Goal: Task Accomplishment & Management: Manage account settings

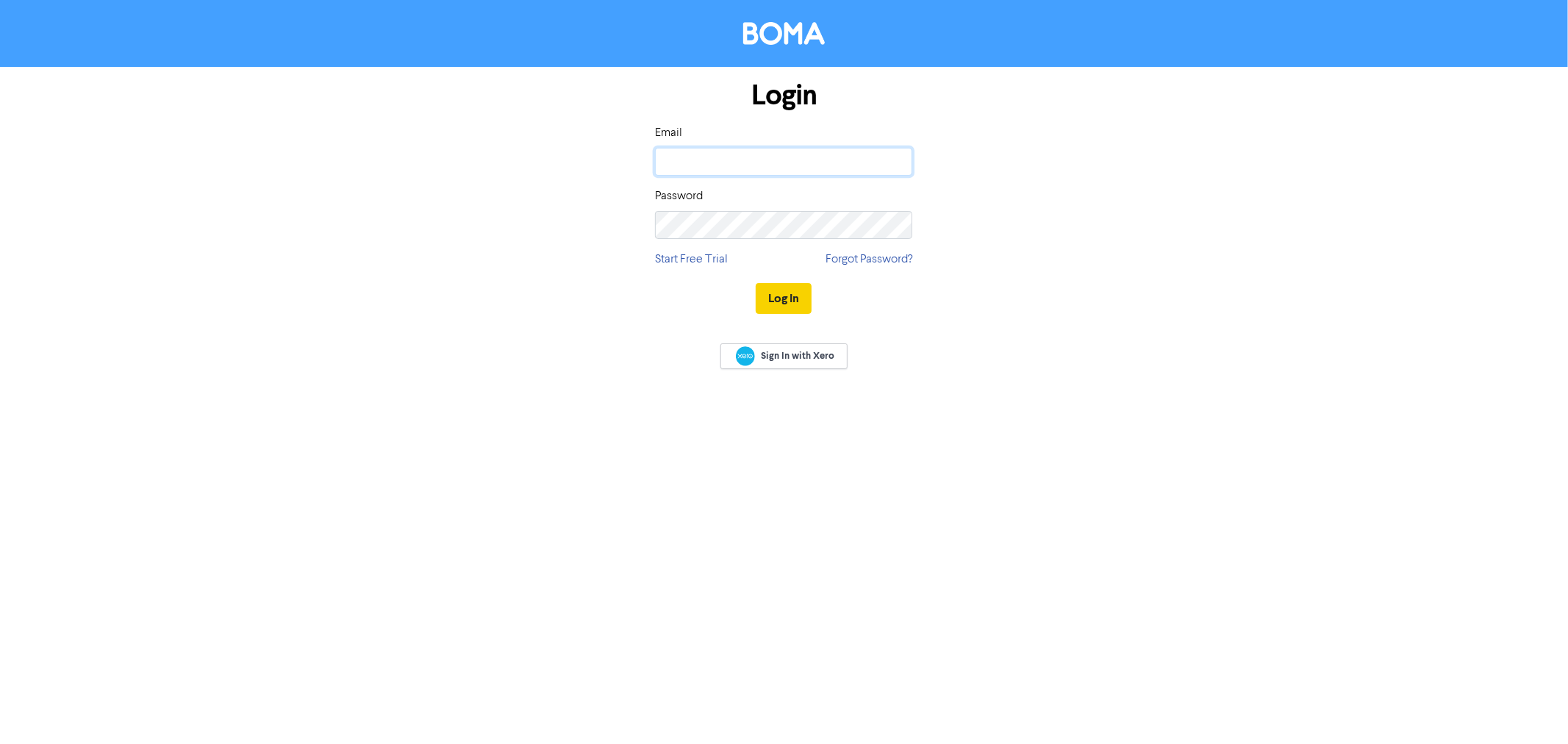
type input "[EMAIL_ADDRESS][DOMAIN_NAME]"
click at [789, 292] on button "Log In" at bounding box center [783, 298] width 56 height 31
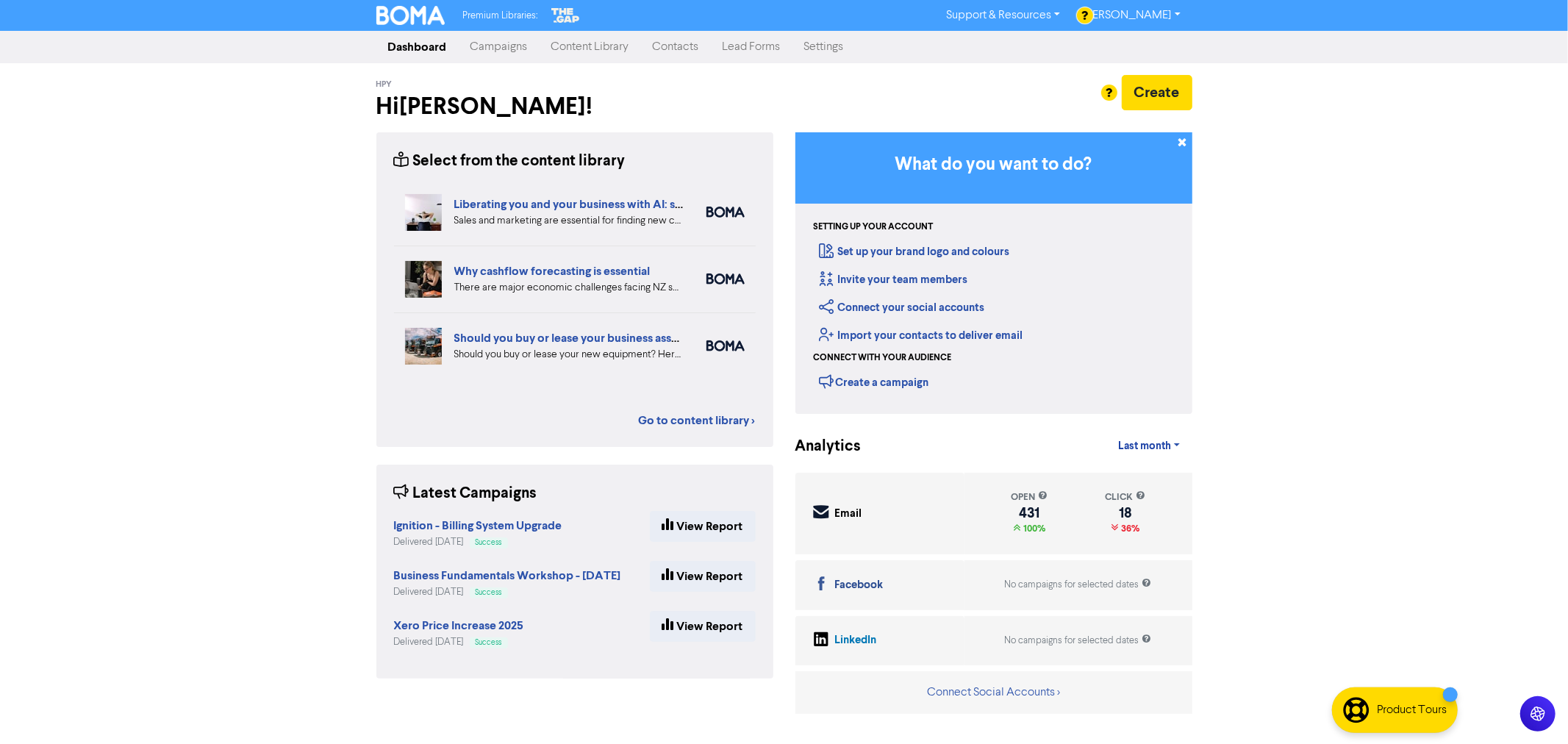
click at [581, 50] on link "Content Library" at bounding box center [590, 47] width 102 height 29
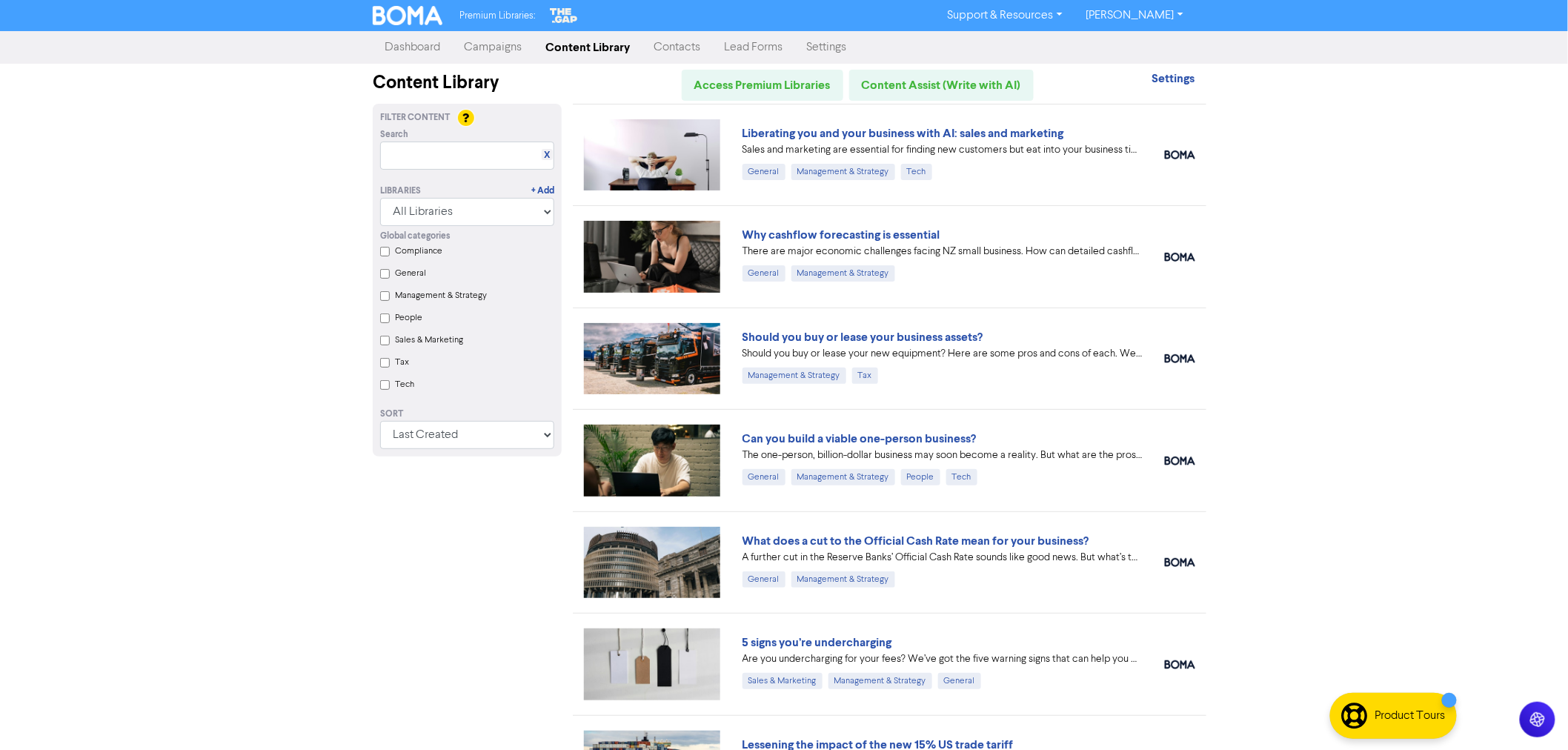
click at [491, 46] on link "Campaigns" at bounding box center [492, 47] width 81 height 29
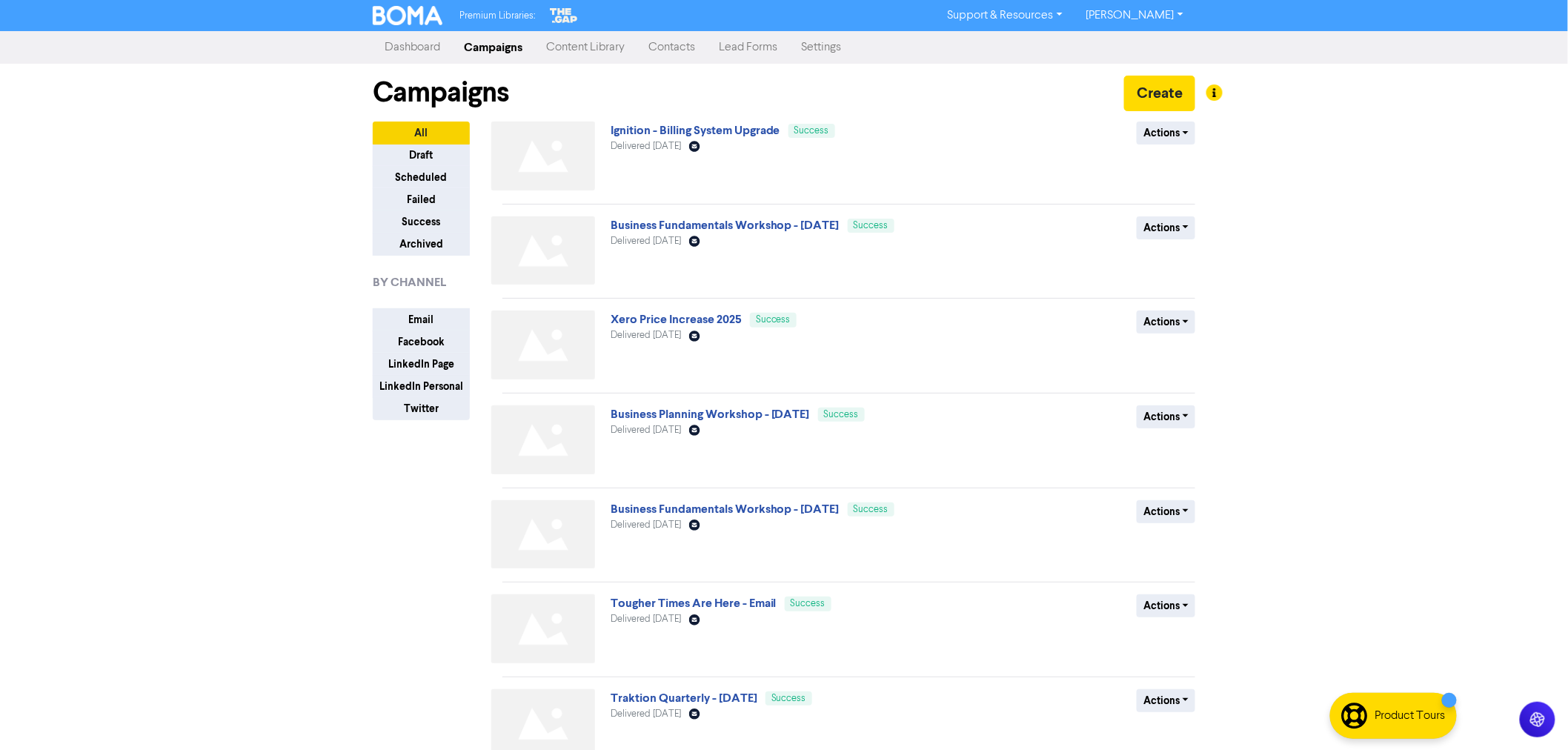
click at [587, 42] on link "Content Library" at bounding box center [585, 47] width 103 height 29
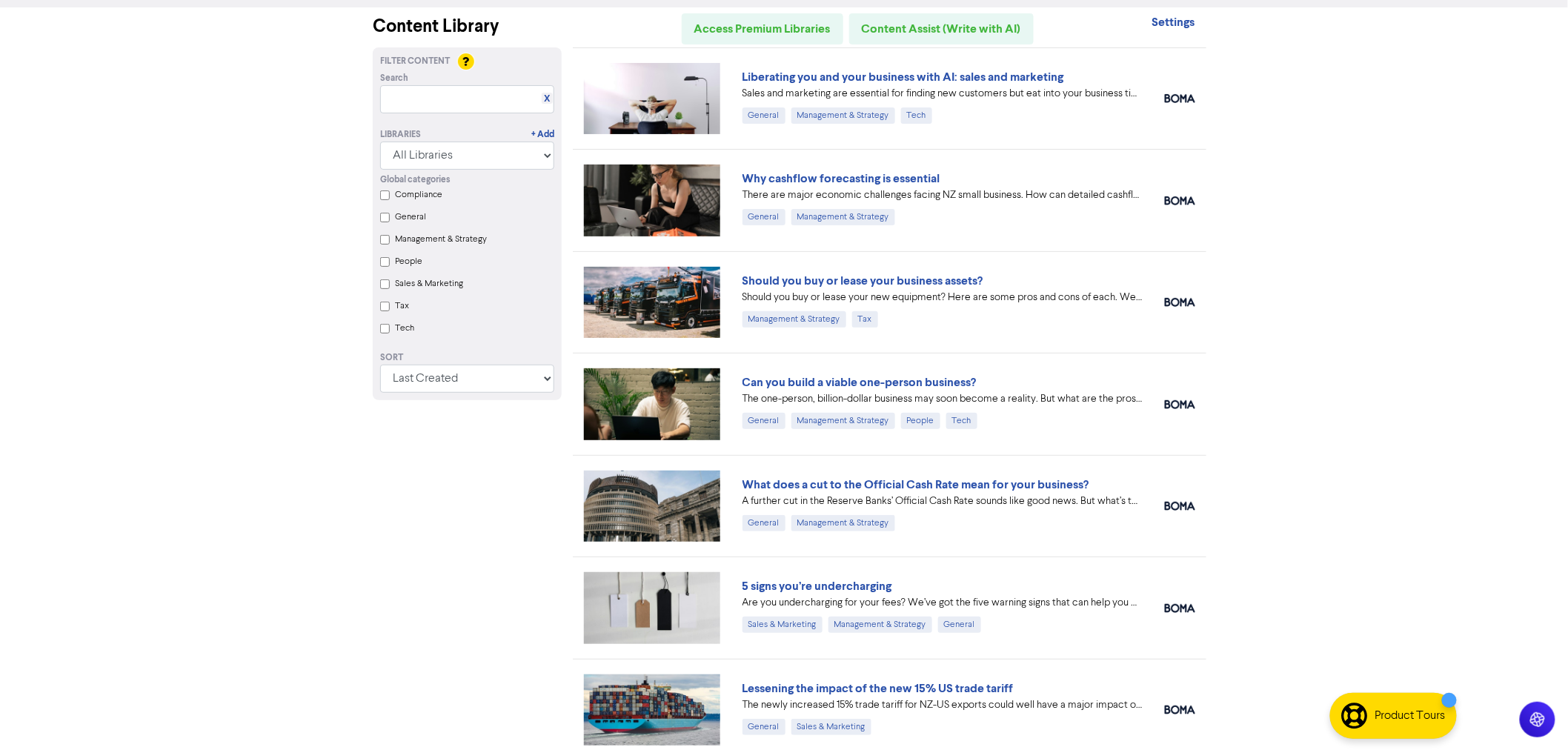
scroll to position [82, 0]
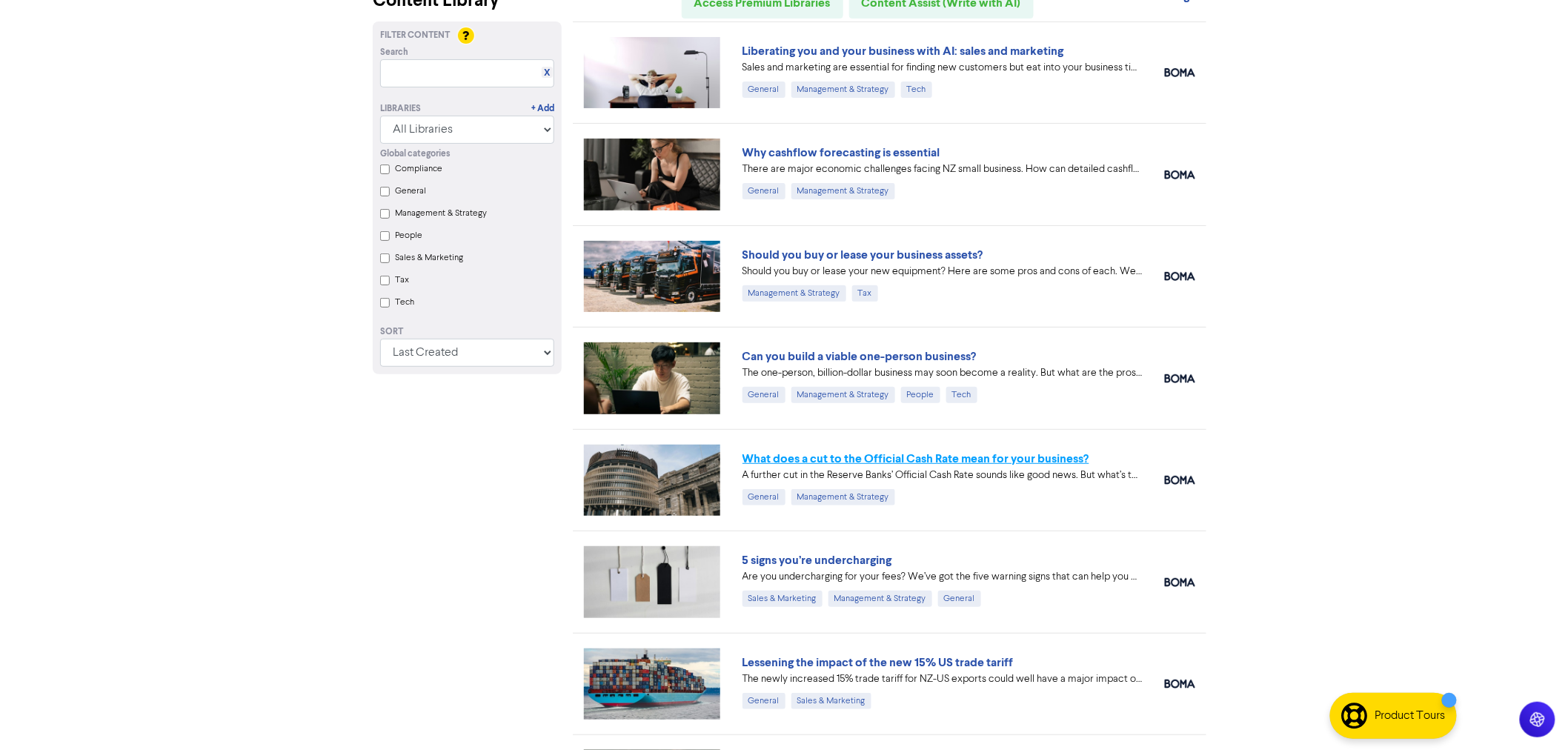
click at [821, 460] on link "What does a cut to the Official Cash Rate mean for your business?" at bounding box center [916, 458] width 346 height 15
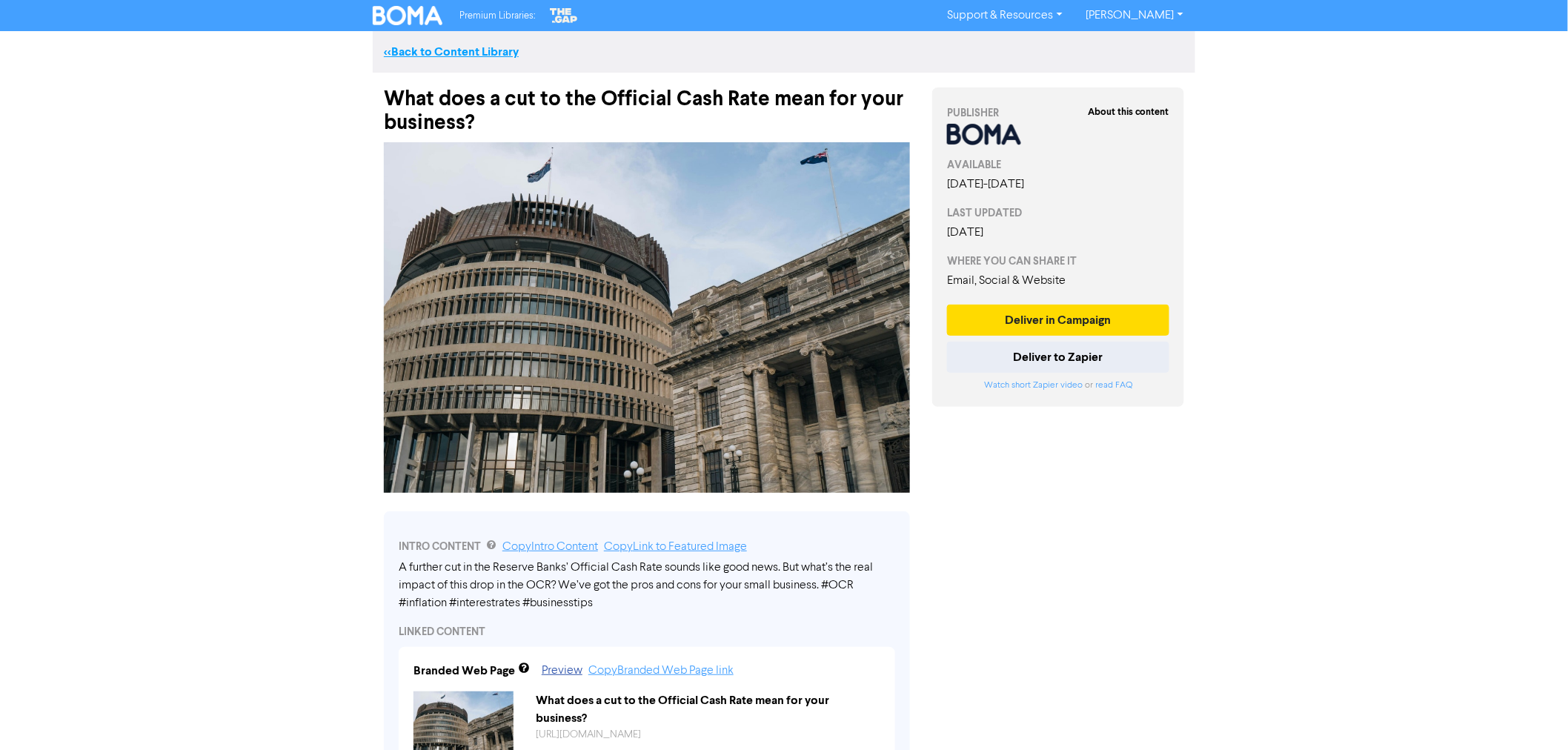
click at [432, 45] on link "<< Back to Content Library" at bounding box center [451, 52] width 135 height 15
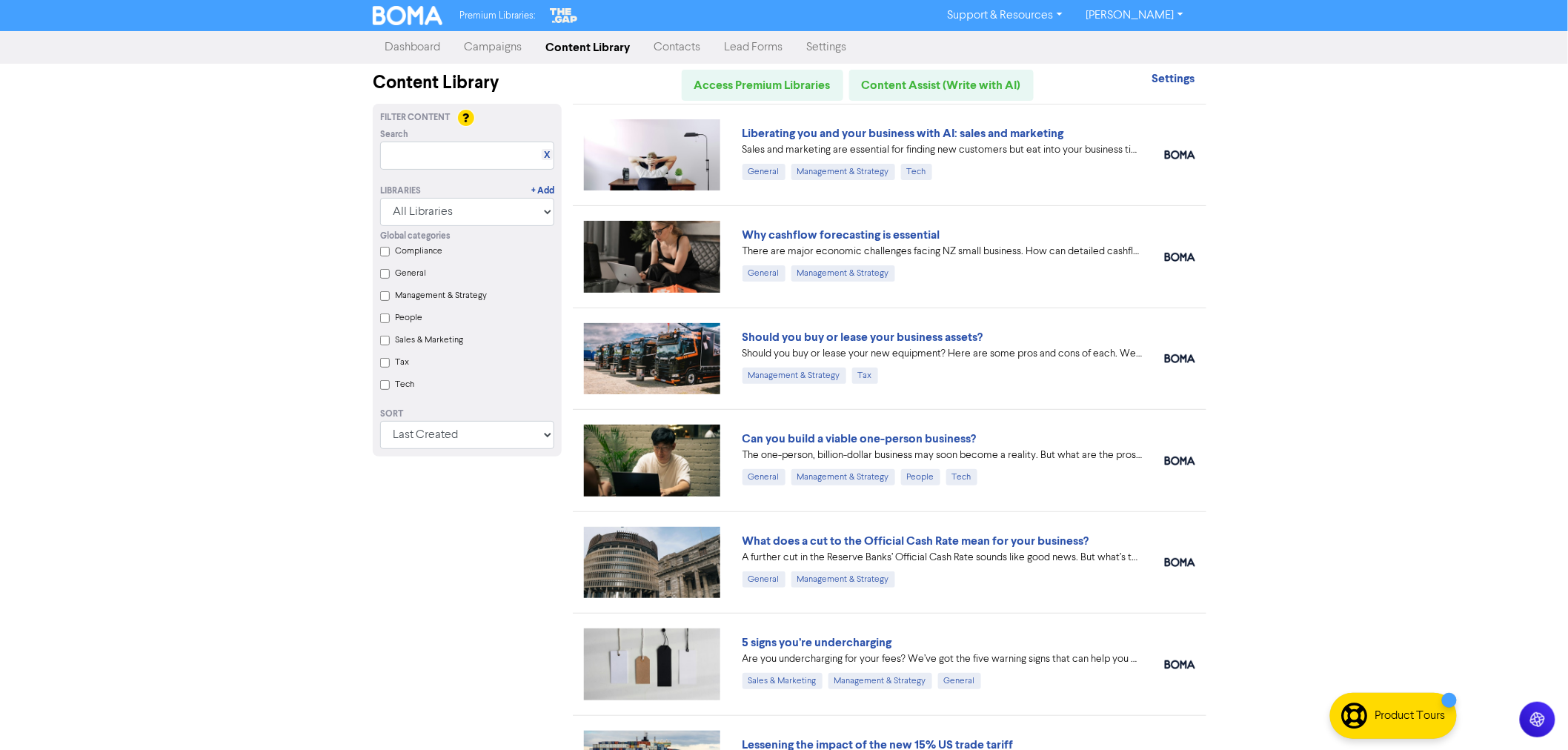
click at [492, 47] on link "Campaigns" at bounding box center [492, 47] width 81 height 29
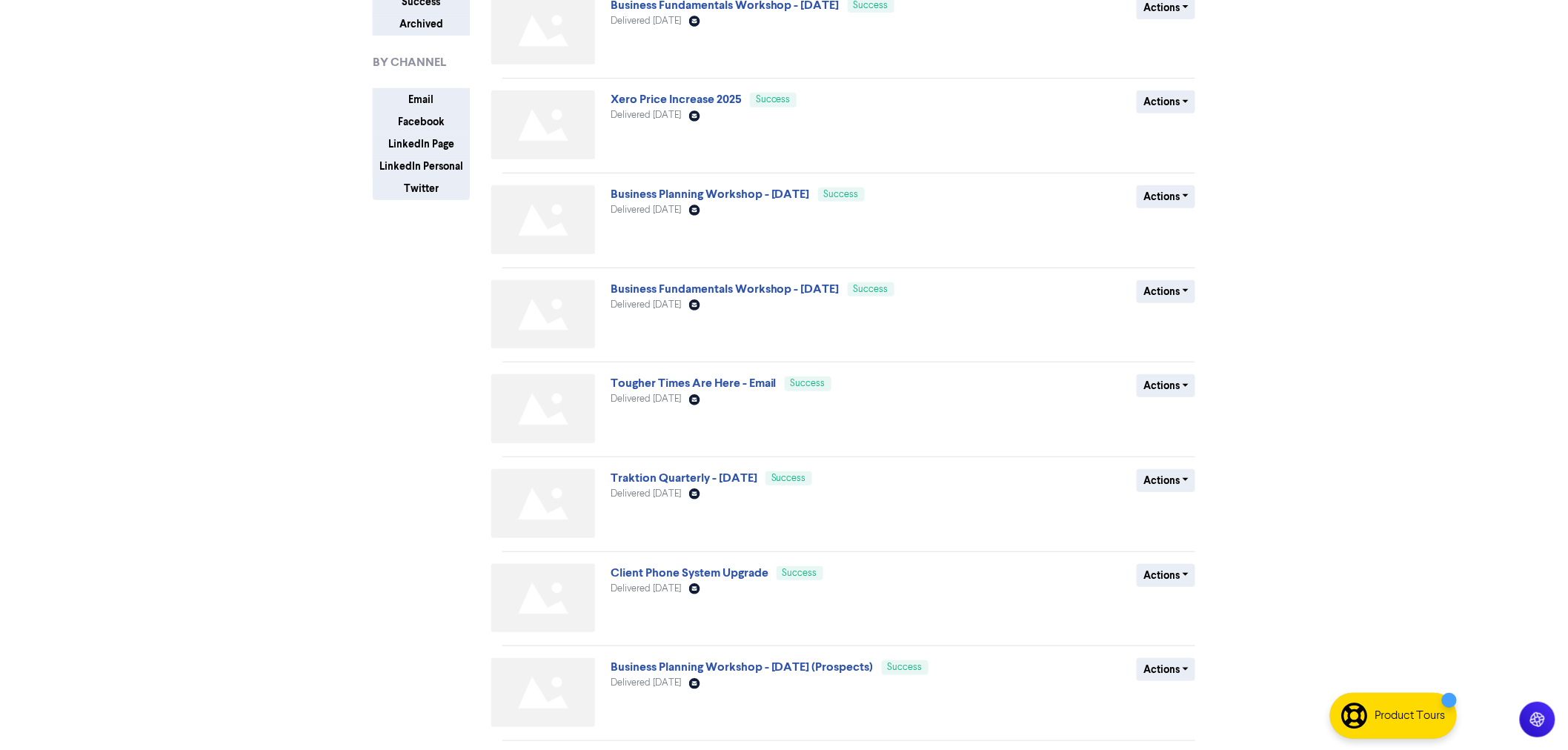
scroll to position [246, 0]
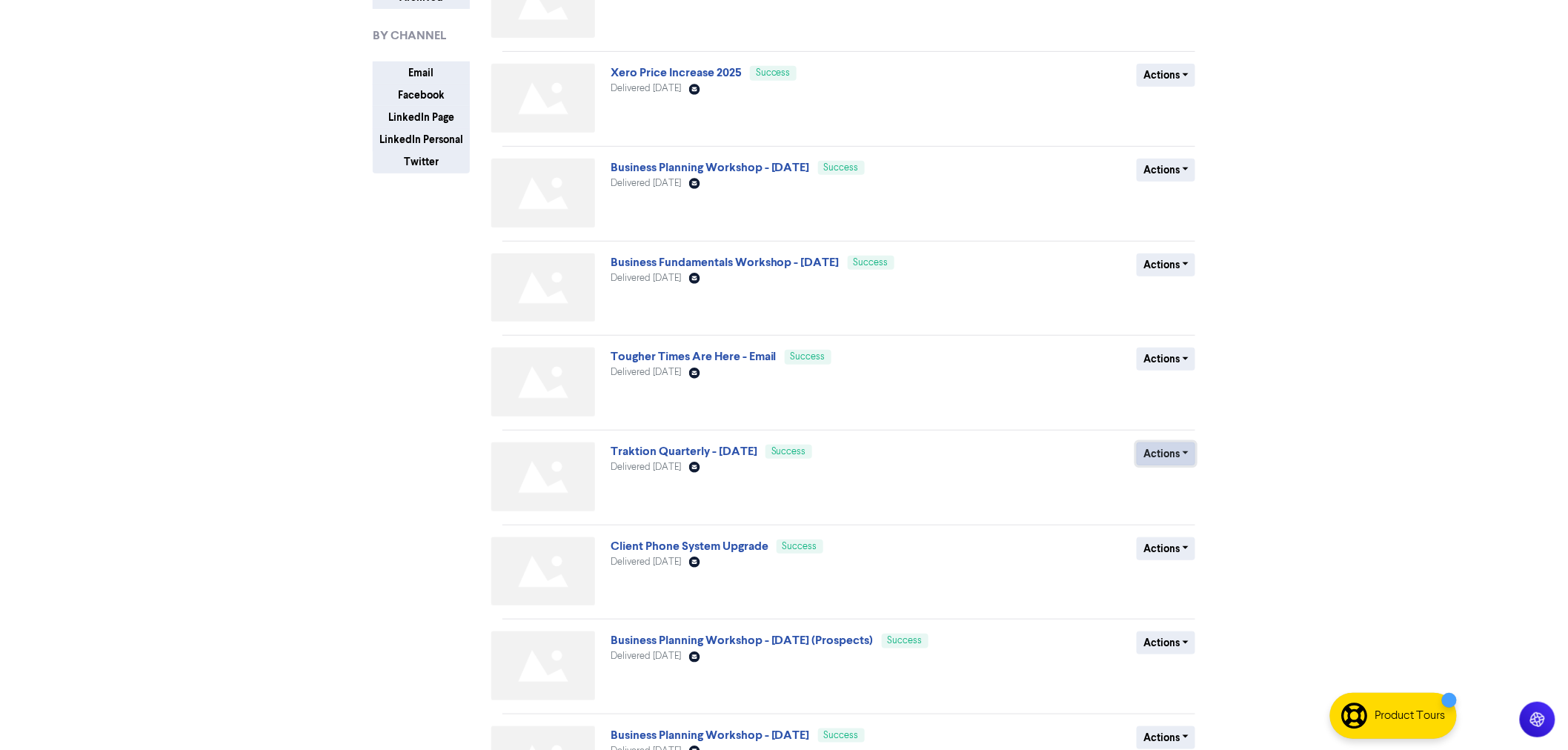
click at [1194, 460] on button "Actions" at bounding box center [1166, 454] width 59 height 23
click at [1180, 487] on button "Duplicate" at bounding box center [1196, 485] width 117 height 24
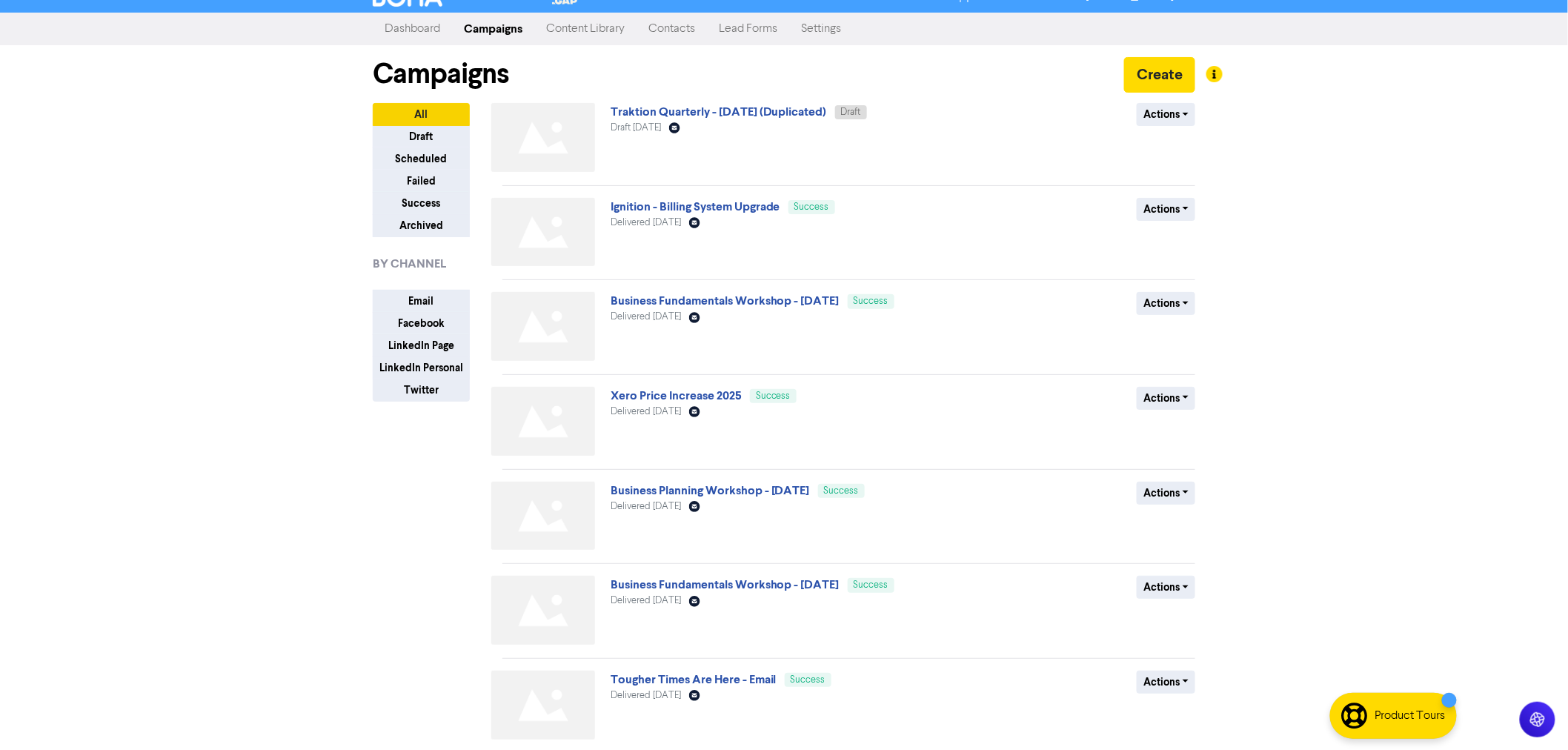
scroll to position [0, 0]
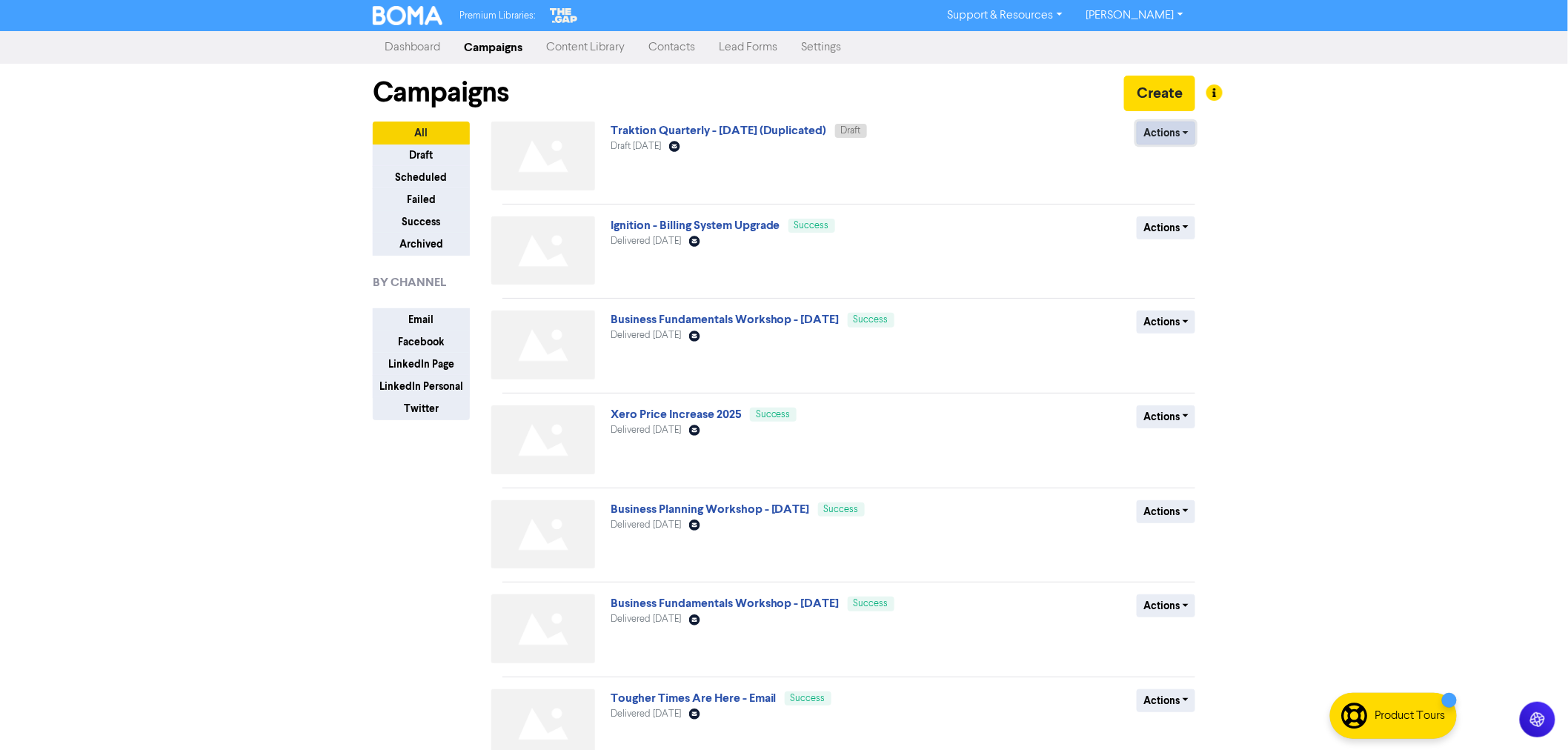
click at [1170, 133] on button "Actions" at bounding box center [1166, 133] width 59 height 23
click at [1172, 212] on button "Rename" at bounding box center [1196, 212] width 117 height 24
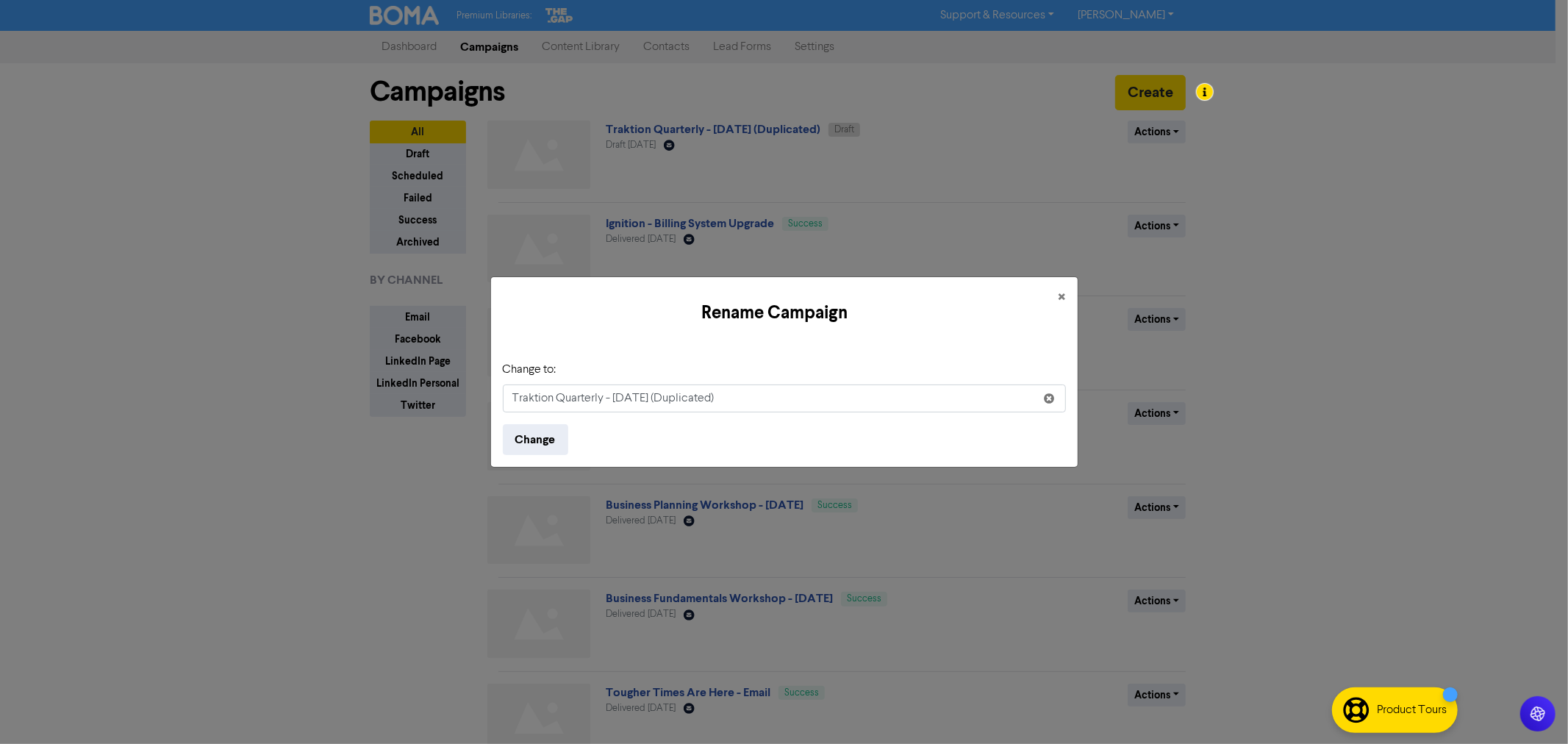
drag, startPoint x: 614, startPoint y: 399, endPoint x: 850, endPoint y: 397, distance: 236.0
click at [850, 397] on input "Traktion Quarterly - [DATE] (Duplicated)" at bounding box center [785, 399] width 563 height 28
type input "Traktion Quarterly - [DATE]"
click at [535, 439] on button "Change" at bounding box center [536, 439] width 66 height 31
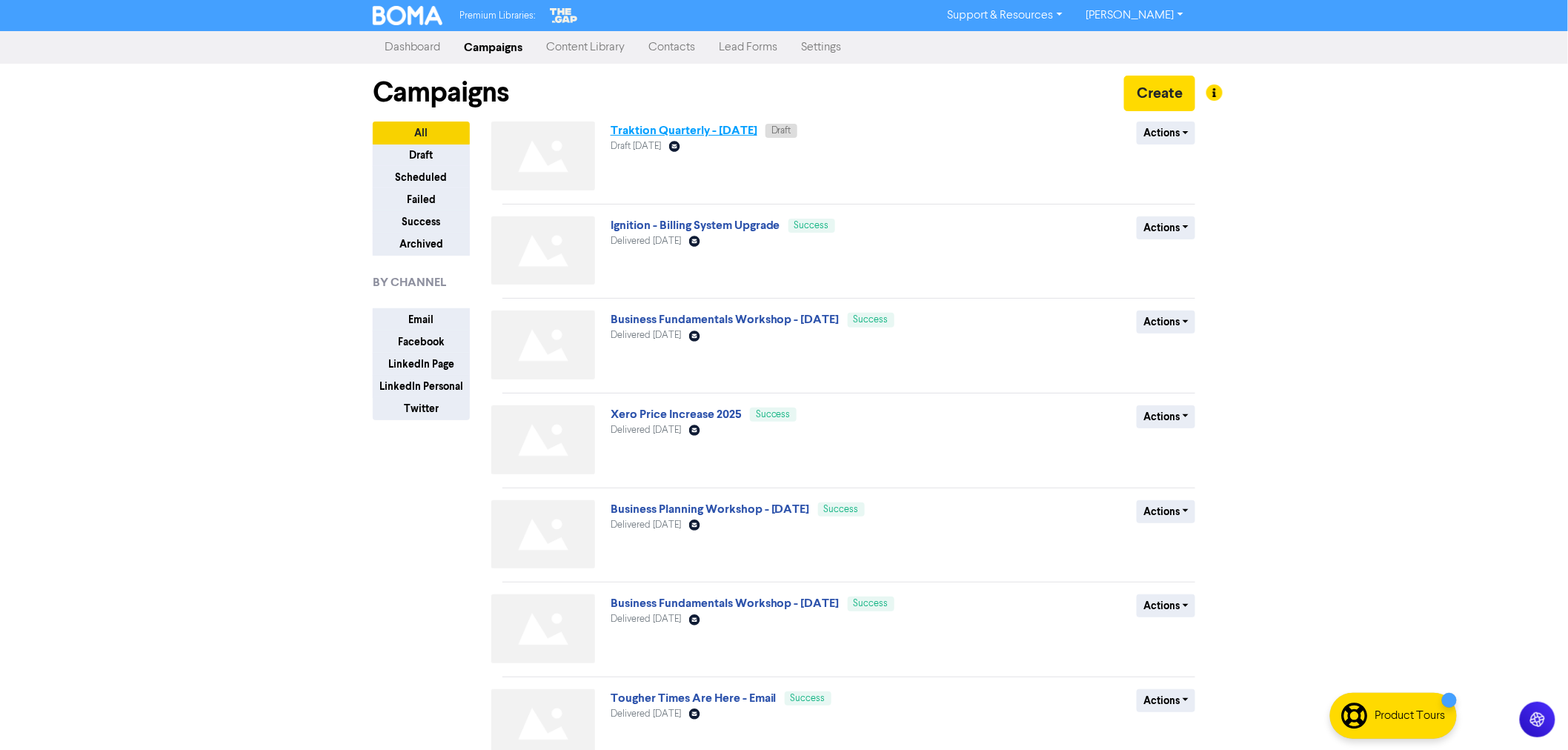
click at [692, 132] on link "Traktion Quarterly - [DATE]" at bounding box center [684, 130] width 146 height 15
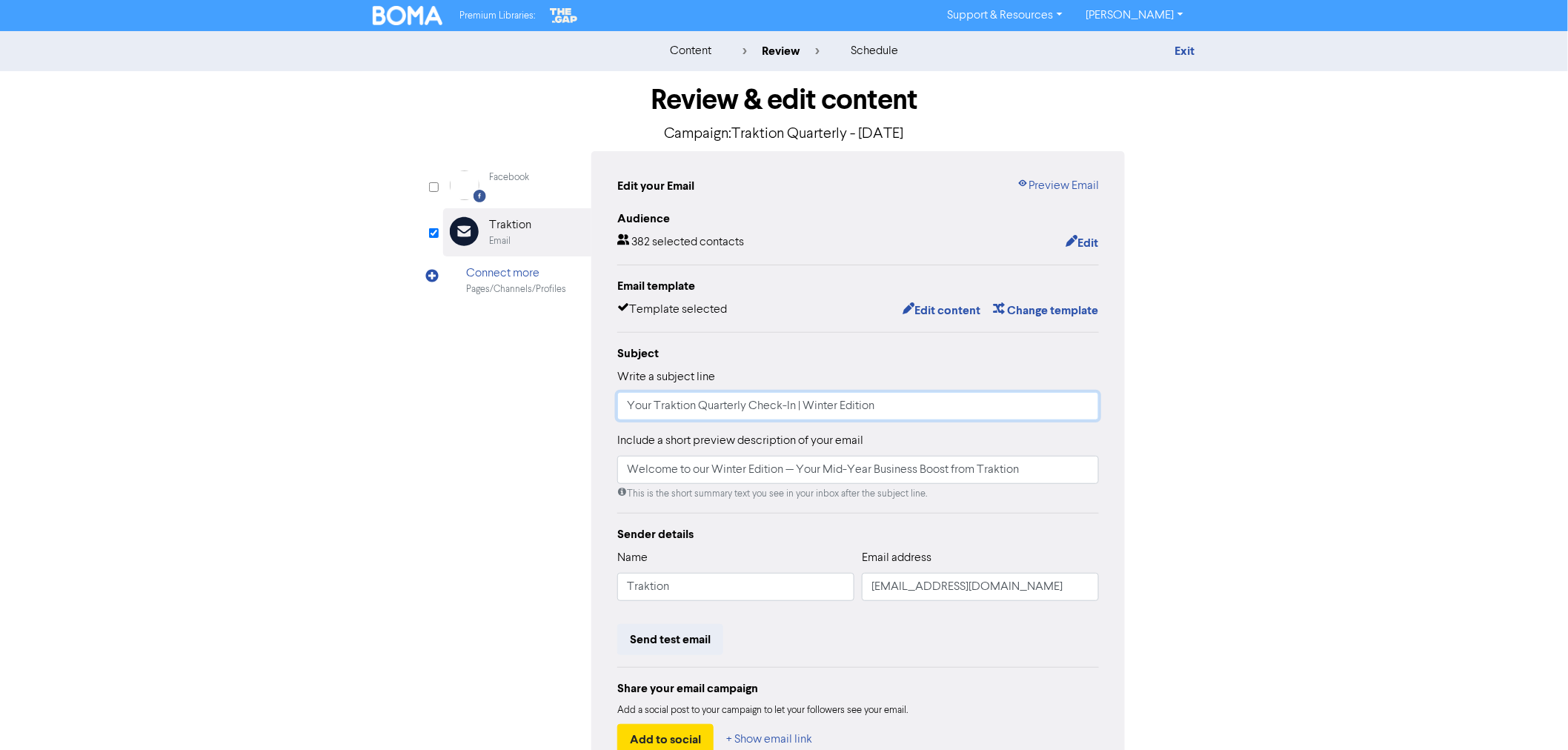
click at [820, 404] on input "Your Traktion Quarterly Check-In | Winter Edition" at bounding box center [858, 406] width 482 height 29
type input "Your Traktion Quarterly Check-In | Spring Edition"
drag, startPoint x: 1036, startPoint y: 469, endPoint x: 572, endPoint y: 484, distance: 464.2
click at [572, 484] on div "Facebook Created with Sketch. Facebook Email Created with Sketch. Traktion Emai…" at bounding box center [784, 466] width 682 height 630
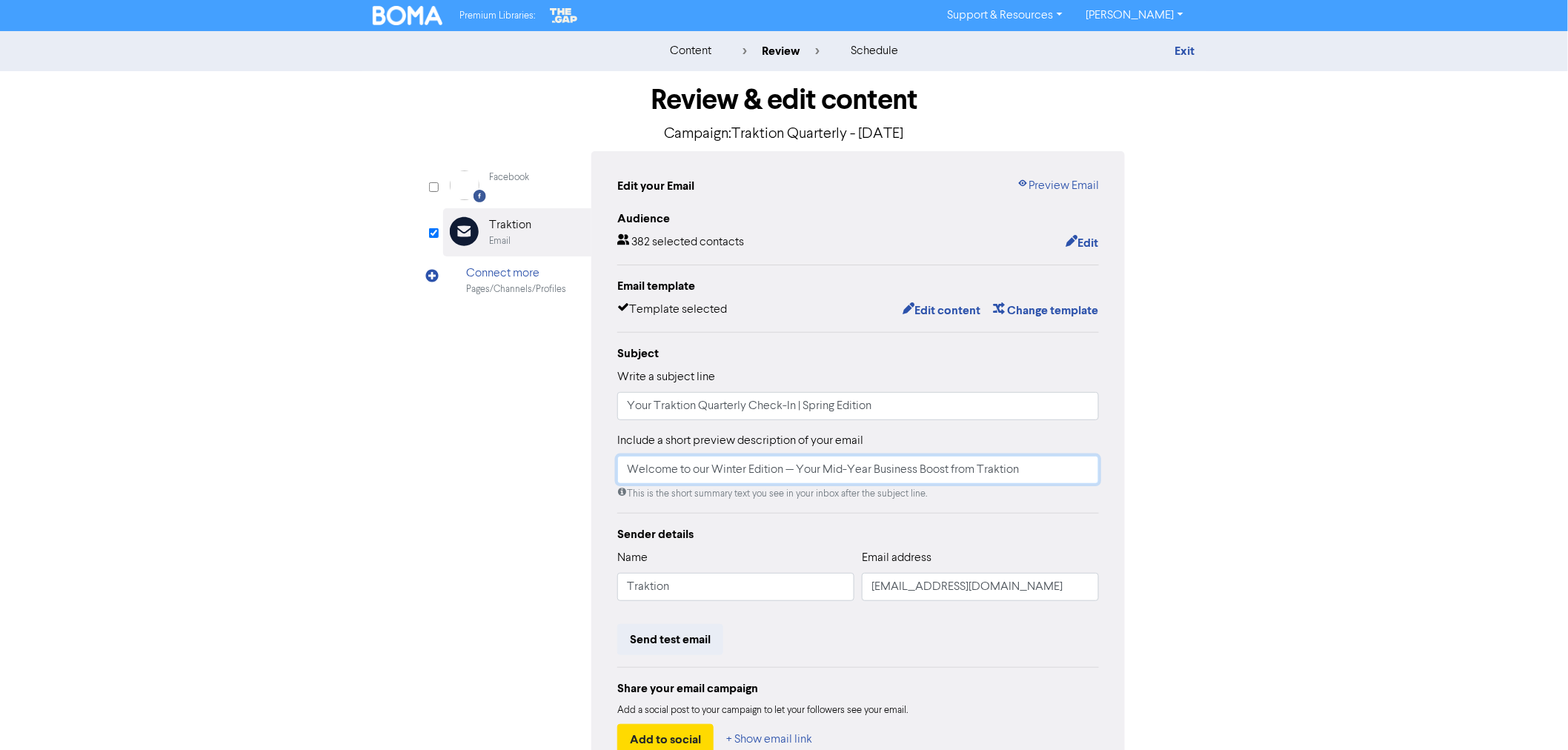
paste input "Spring Forward with Clarity and Confidence"
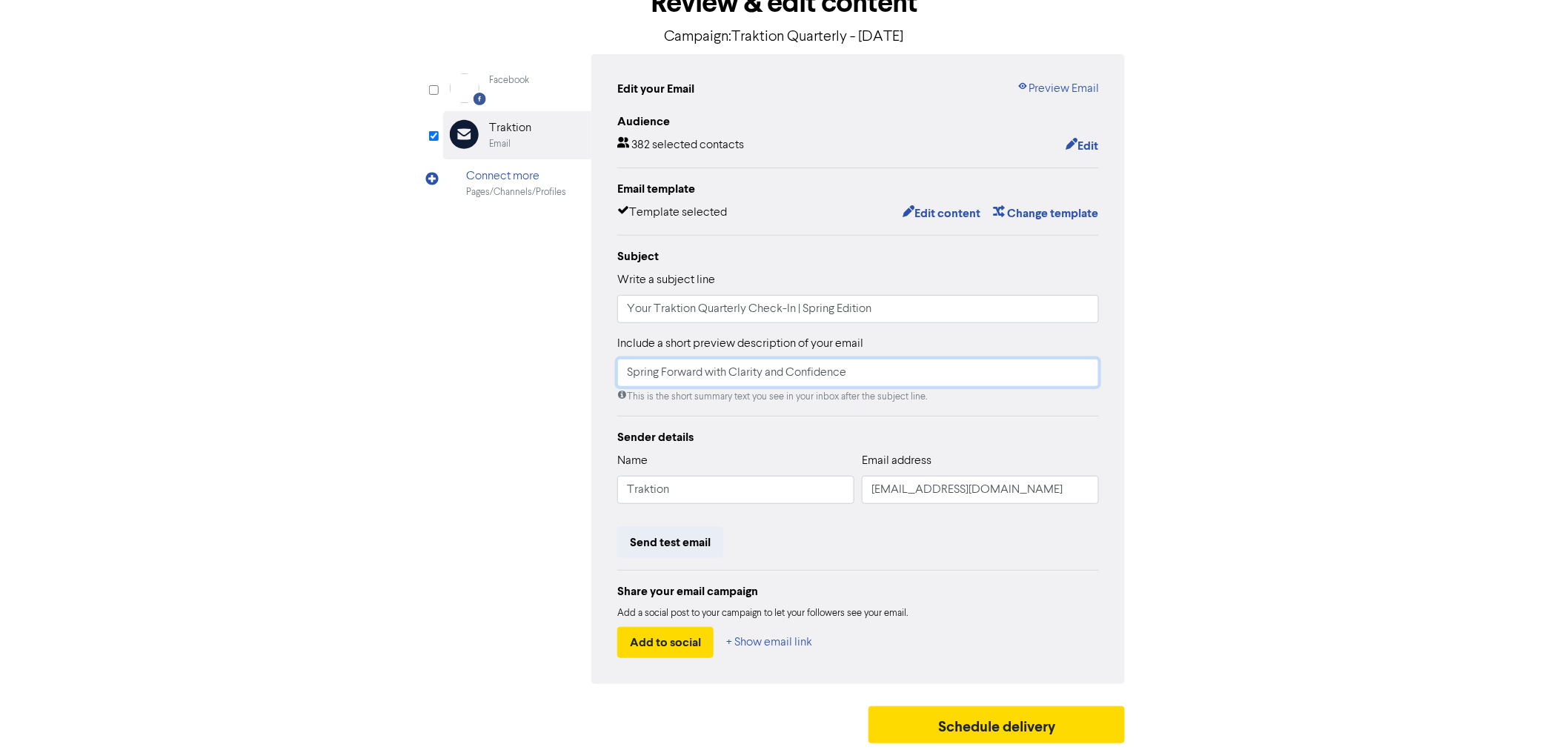
scroll to position [98, 0]
type input "Spring Forward with Clarity and Confidence"
click at [935, 213] on button "Edit content" at bounding box center [941, 212] width 79 height 20
